Goal: Communication & Community: Answer question/provide support

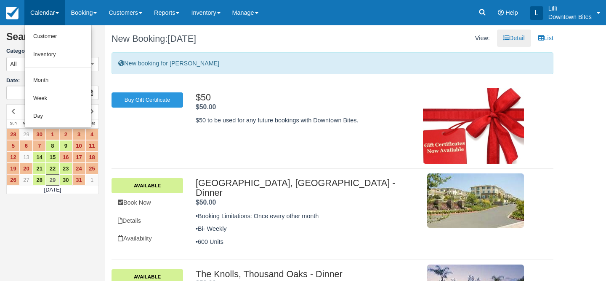
scroll to position [245, 0]
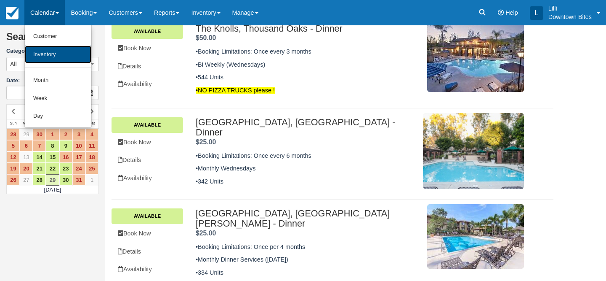
click at [40, 53] on link "Inventory" at bounding box center [58, 54] width 67 height 18
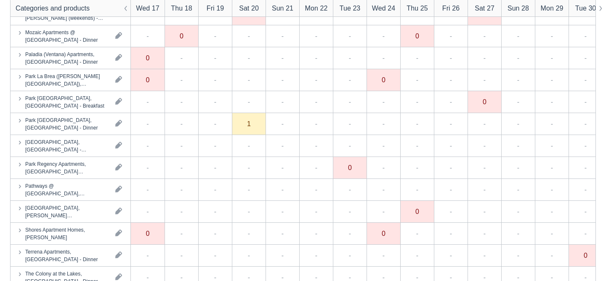
scroll to position [1065, 0]
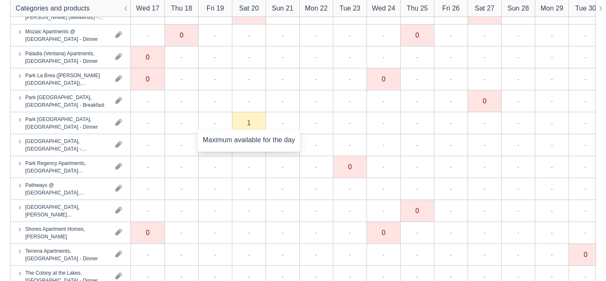
click at [248, 126] on div "1" at bounding box center [249, 122] width 4 height 7
click at [252, 128] on div "1" at bounding box center [249, 123] width 34 height 22
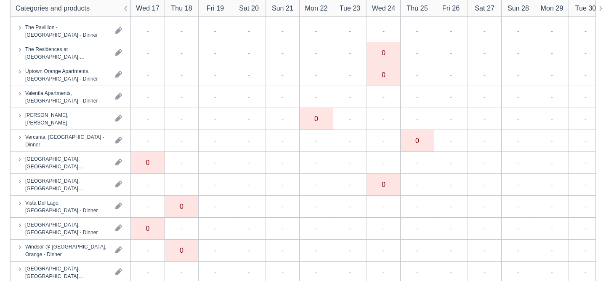
scroll to position [2435, 0]
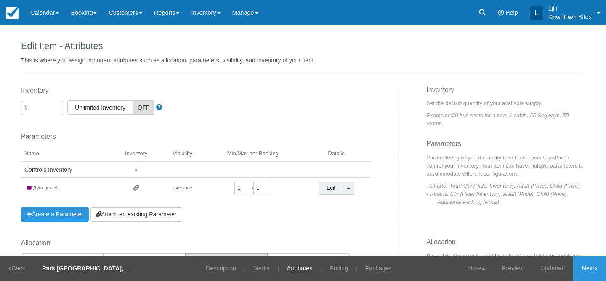
drag, startPoint x: 34, startPoint y: 106, endPoint x: 6, endPoint y: 103, distance: 27.6
click at [6, 103] on div "Edit Item - Description This is your first step to creating your item for your …" at bounding box center [303, 140] width 606 height 230
type input "3"
click at [550, 270] on link "Save" at bounding box center [558, 267] width 31 height 25
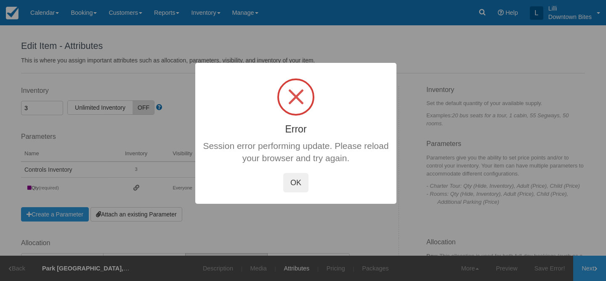
click at [291, 179] on button "OK" at bounding box center [295, 182] width 25 height 19
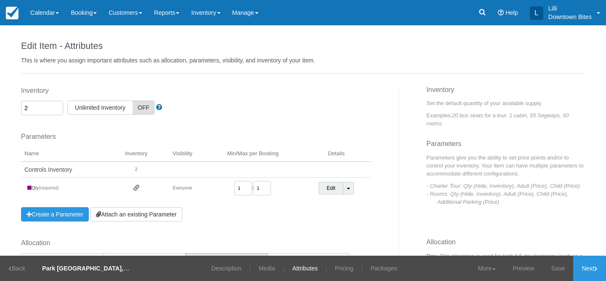
drag, startPoint x: 37, startPoint y: 105, endPoint x: 0, endPoint y: 102, distance: 37.6
click at [0, 102] on div "Edit Item - Description This is your first step to creating your item for your …" at bounding box center [303, 140] width 606 height 230
click at [559, 269] on link "Save" at bounding box center [558, 267] width 31 height 25
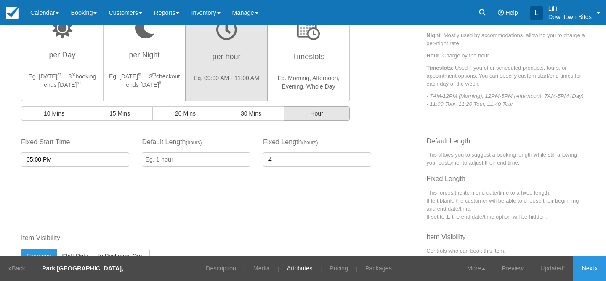
scroll to position [293, 0]
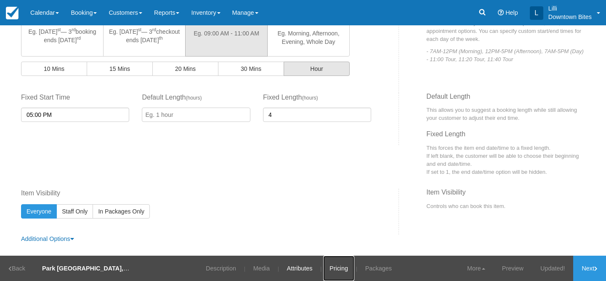
click at [343, 269] on link "Pricing" at bounding box center [338, 267] width 31 height 25
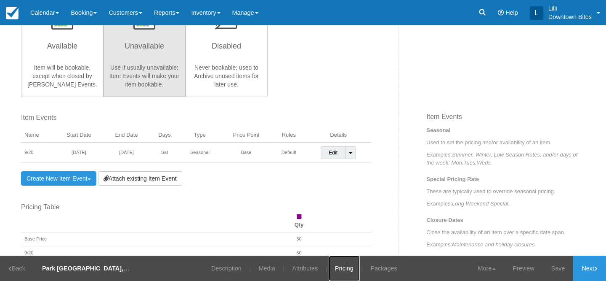
scroll to position [223, 0]
click at [555, 265] on link "Save" at bounding box center [558, 267] width 31 height 25
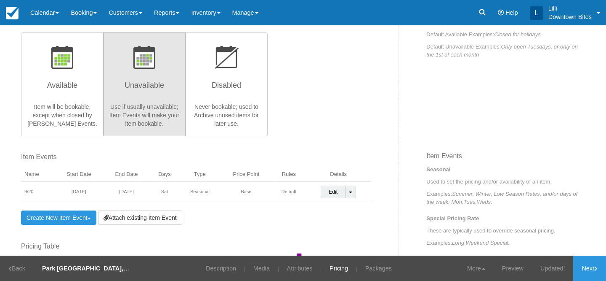
scroll to position [189, 0]
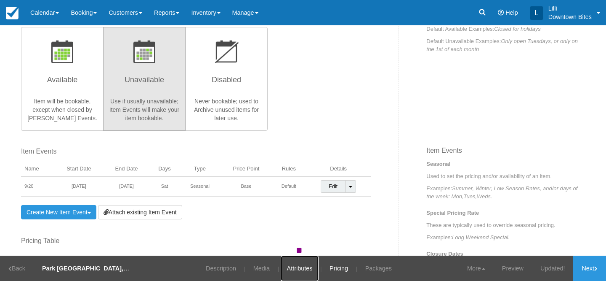
click at [304, 270] on link "Attributes" at bounding box center [300, 267] width 38 height 25
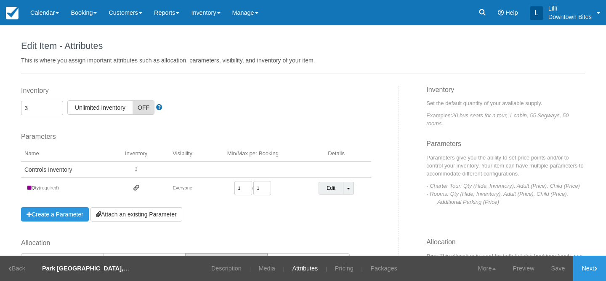
drag, startPoint x: 40, startPoint y: 106, endPoint x: 3, endPoint y: 102, distance: 37.3
click at [24, 103] on input "3" at bounding box center [42, 108] width 42 height 14
type input "2"
click at [548, 267] on link "Save" at bounding box center [558, 267] width 31 height 25
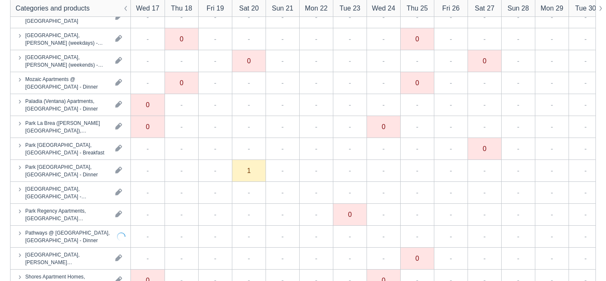
scroll to position [1018, 0]
click at [247, 171] on div "1" at bounding box center [249, 170] width 34 height 22
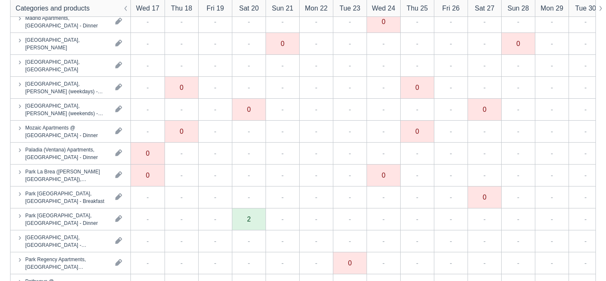
scroll to position [970, 0]
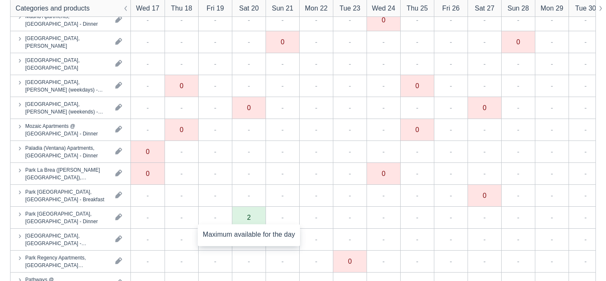
click at [247, 216] on div "2" at bounding box center [249, 217] width 4 height 7
click at [252, 216] on div "2" at bounding box center [249, 217] width 34 height 22
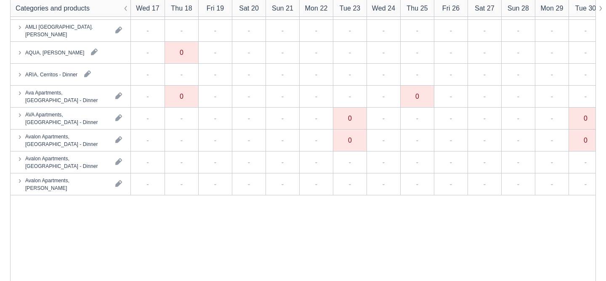
scroll to position [0, 0]
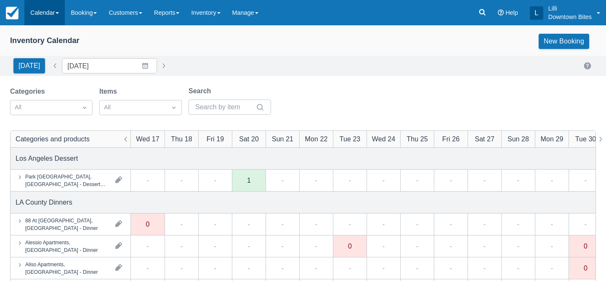
click at [39, 15] on link "Calendar" at bounding box center [44, 12] width 40 height 25
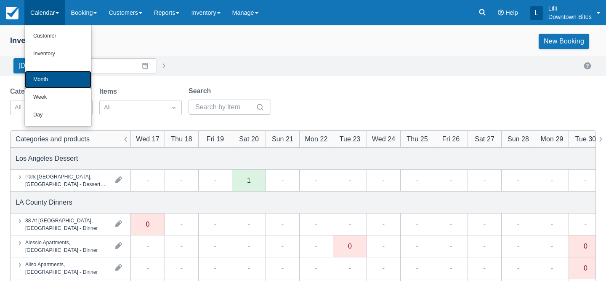
click at [83, 80] on link "Month" at bounding box center [58, 80] width 67 height 18
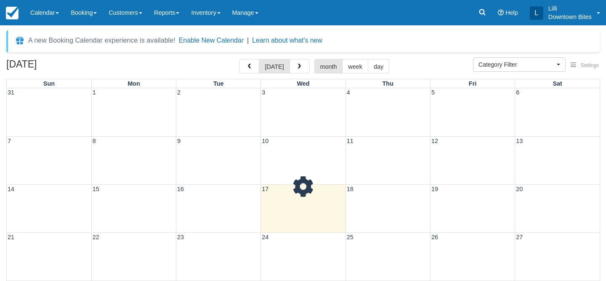
select select
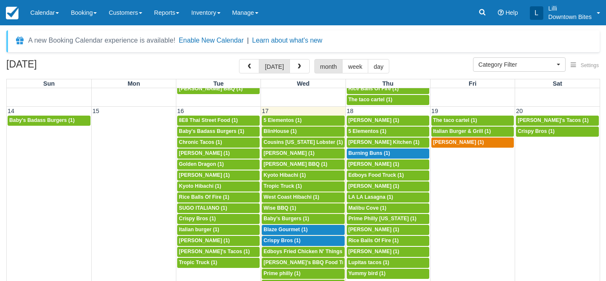
scroll to position [273, 0]
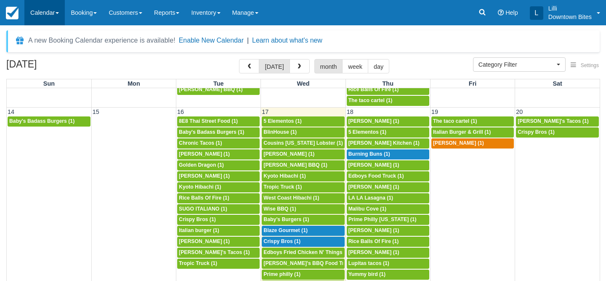
click at [42, 15] on link "Calendar" at bounding box center [44, 12] width 40 height 25
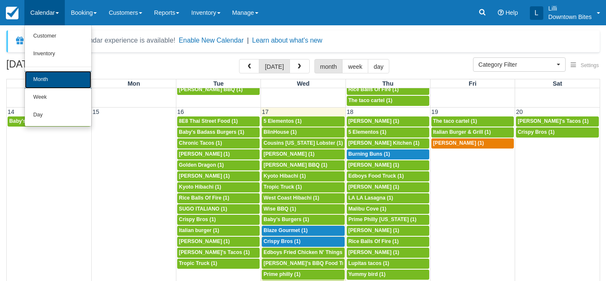
click at [45, 77] on link "Month" at bounding box center [58, 80] width 67 height 18
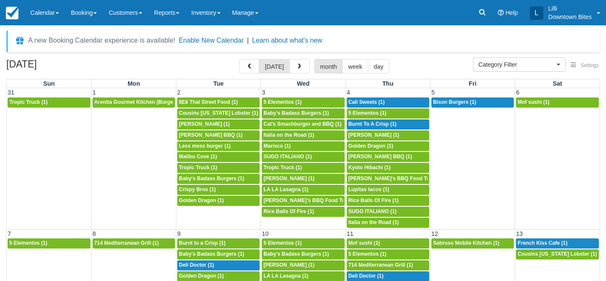
select select
click at [43, 10] on link "Calendar" at bounding box center [44, 12] width 40 height 25
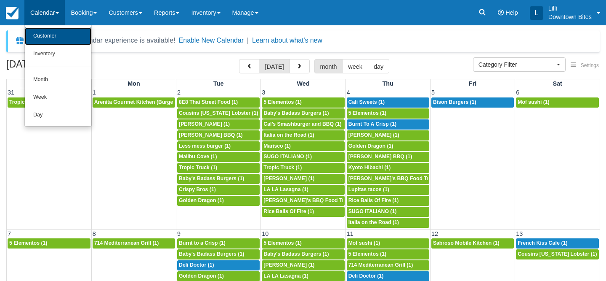
click at [47, 39] on link "Customer" at bounding box center [58, 36] width 67 height 18
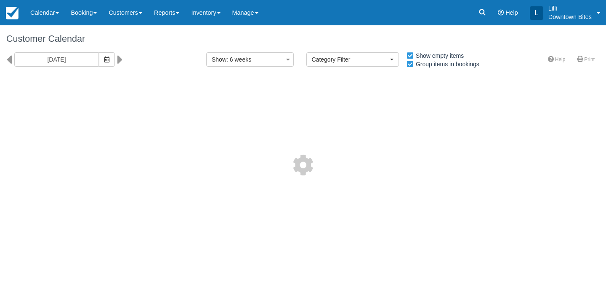
select select
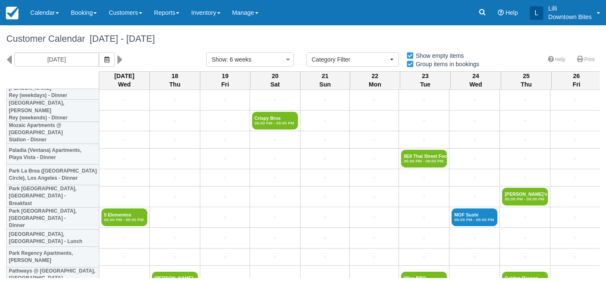
scroll to position [890, 0]
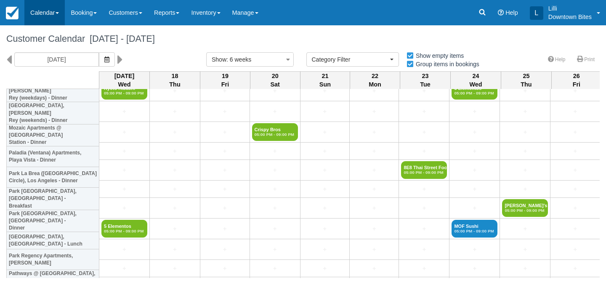
click at [44, 11] on link "Calendar" at bounding box center [44, 12] width 40 height 25
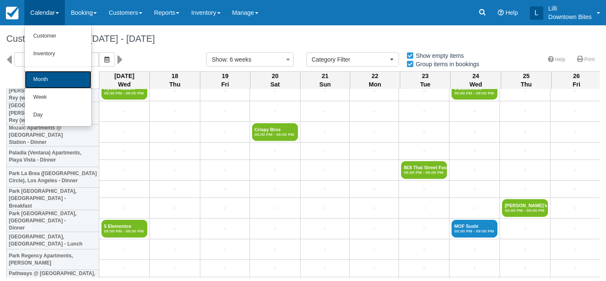
click at [52, 82] on link "Month" at bounding box center [58, 80] width 67 height 18
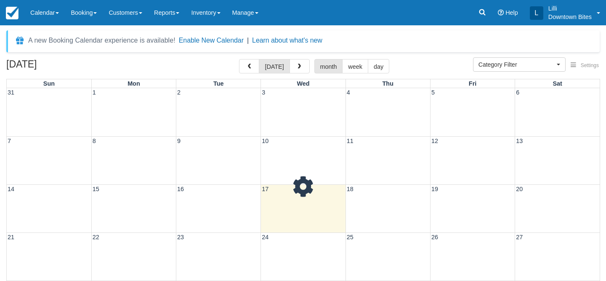
select select
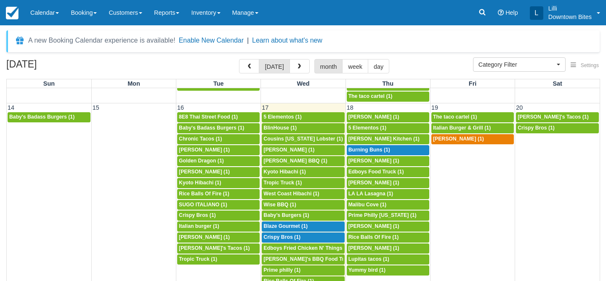
scroll to position [274, 0]
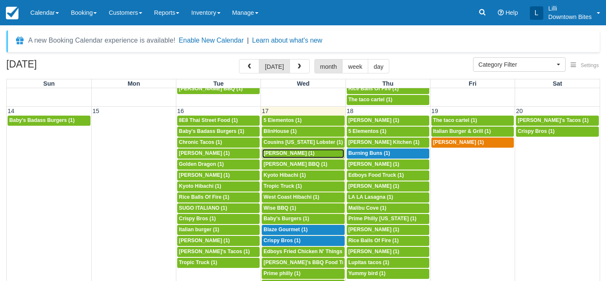
click at [290, 157] on link "5p [PERSON_NAME] (1)" at bounding box center [303, 153] width 83 height 10
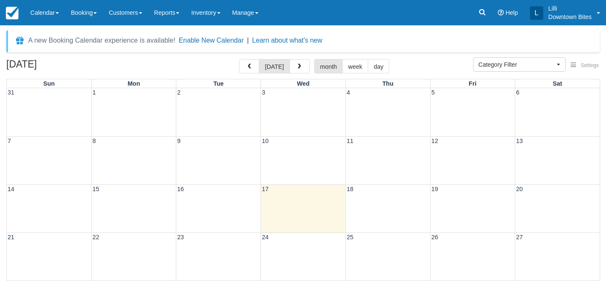
select select
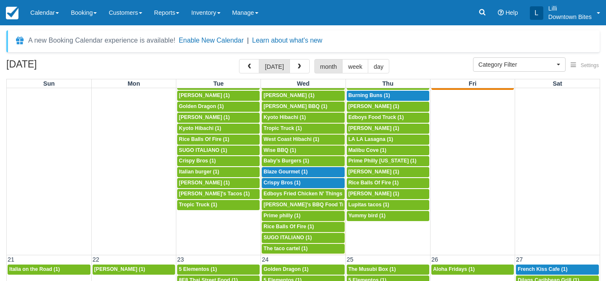
scroll to position [327, 0]
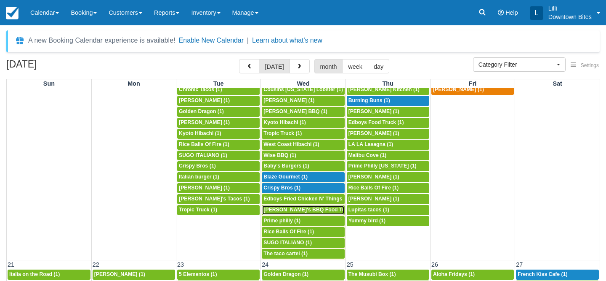
click at [302, 211] on span "Lucille's BBQ Food Truck (1)" at bounding box center [312, 209] width 97 height 6
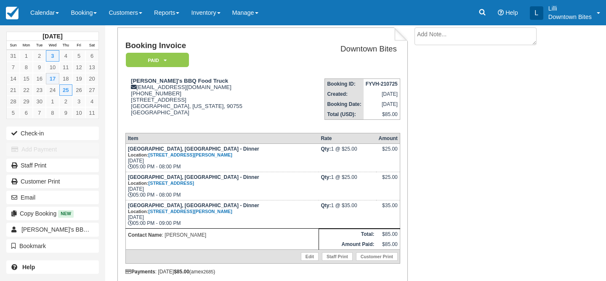
scroll to position [71, 0]
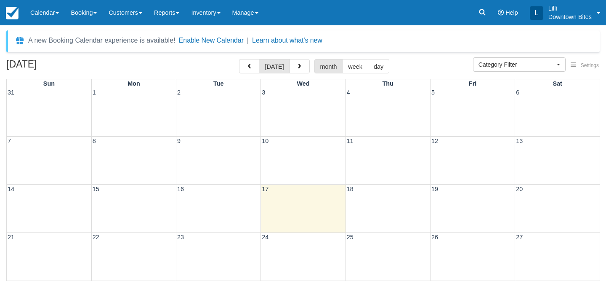
select select
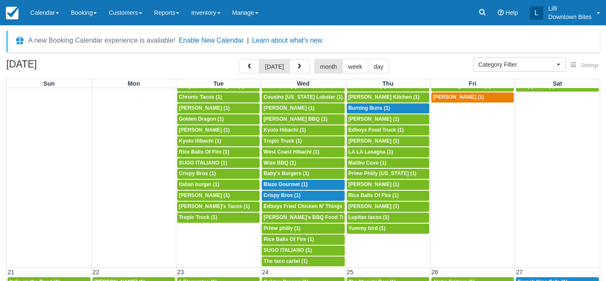
scroll to position [321, 0]
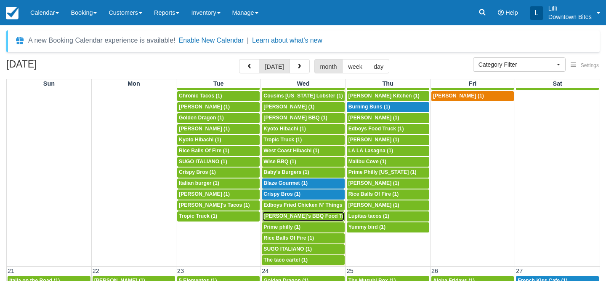
click at [296, 215] on span "Lucille's BBQ Food Truck (1)" at bounding box center [312, 216] width 97 height 6
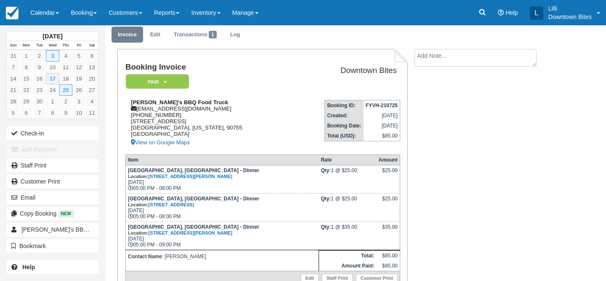
scroll to position [30, 0]
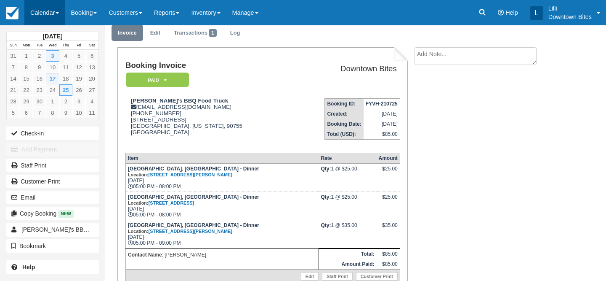
click at [33, 14] on link "Calendar" at bounding box center [44, 12] width 40 height 25
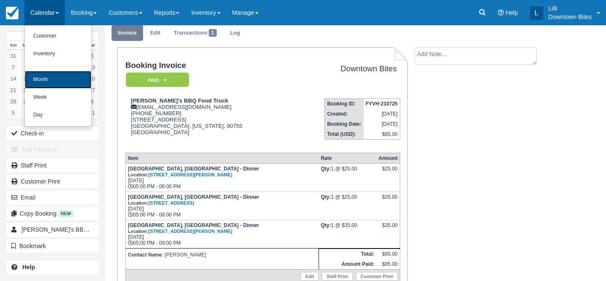
click at [38, 74] on link "Month" at bounding box center [58, 80] width 67 height 18
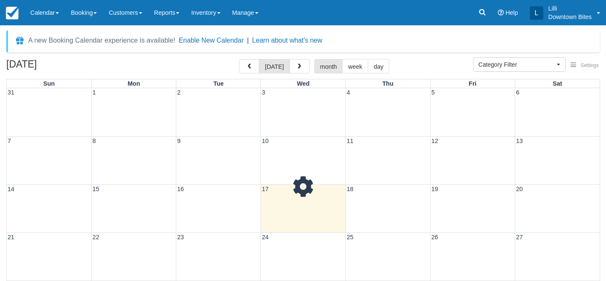
select select
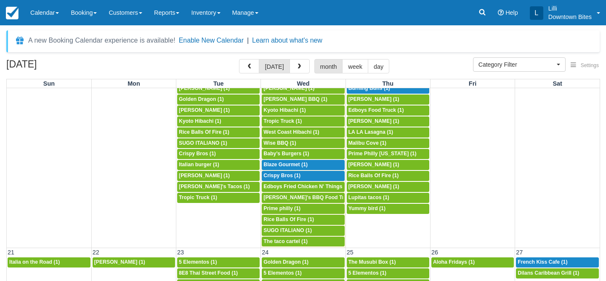
scroll to position [363, 0]
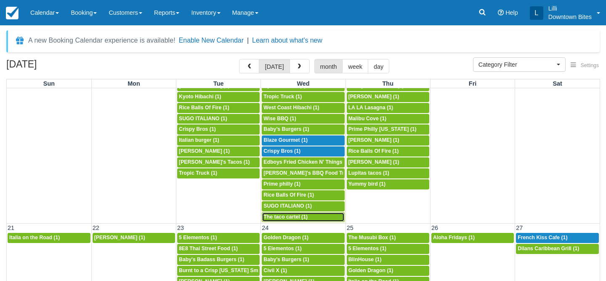
click at [297, 217] on span "The taco cartel (1)" at bounding box center [286, 217] width 44 height 6
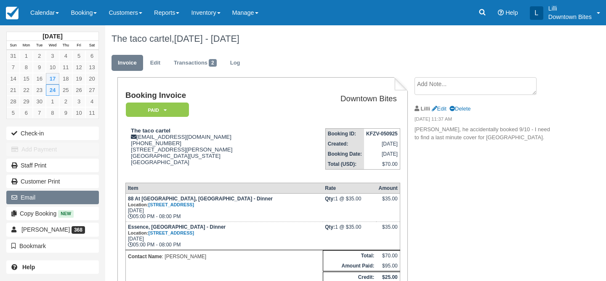
click at [72, 195] on button "Email" at bounding box center [52, 196] width 93 height 13
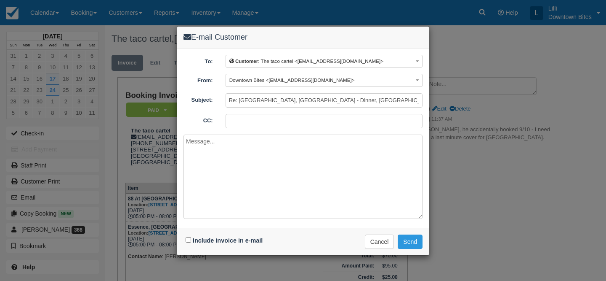
click at [270, 123] on input "CC:" at bounding box center [324, 121] width 197 height 14
type input "[EMAIL_ADDRESS][DOMAIN_NAME]"
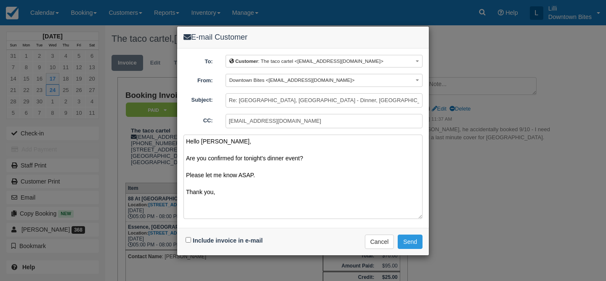
type textarea "Hello [PERSON_NAME], Are you confirmed for tonight's dinner event? Please let m…"
click at [189, 238] on input "Include invoice in e-mail" at bounding box center [188, 239] width 5 height 5
checkbox input "true"
click at [230, 99] on input "Re: [GEOGRAPHIC_DATA], [GEOGRAPHIC_DATA] - Dinner, [GEOGRAPHIC_DATA], [GEOGRAPH…" at bounding box center [324, 100] width 197 height 14
type input "URGENT >>> Re: [GEOGRAPHIC_DATA], [GEOGRAPHIC_DATA] - Dinner, [GEOGRAPHIC_DATA]…"
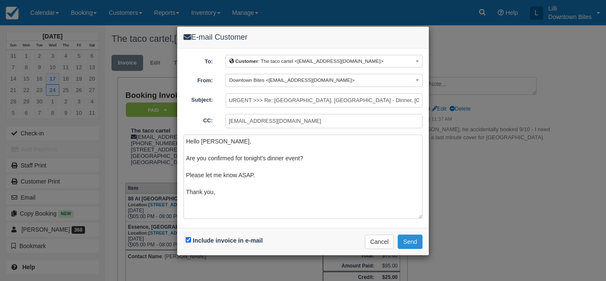
click at [420, 243] on button "Send" at bounding box center [410, 241] width 25 height 14
